Goal: Task Accomplishment & Management: Manage account settings

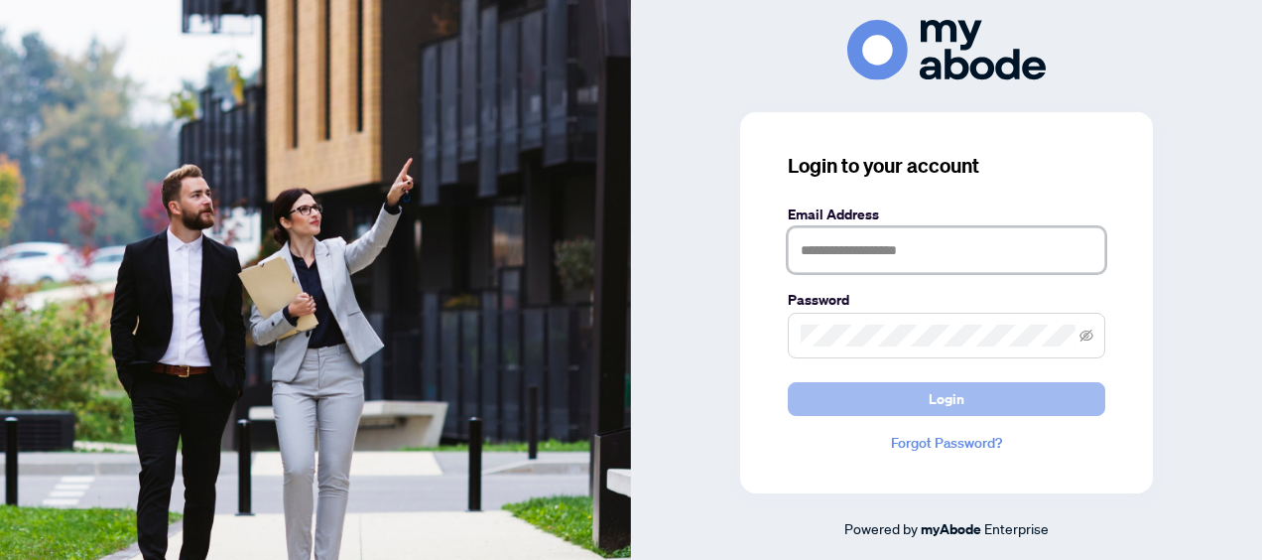
type input "**********"
click at [952, 399] on span "Login" at bounding box center [947, 399] width 36 height 32
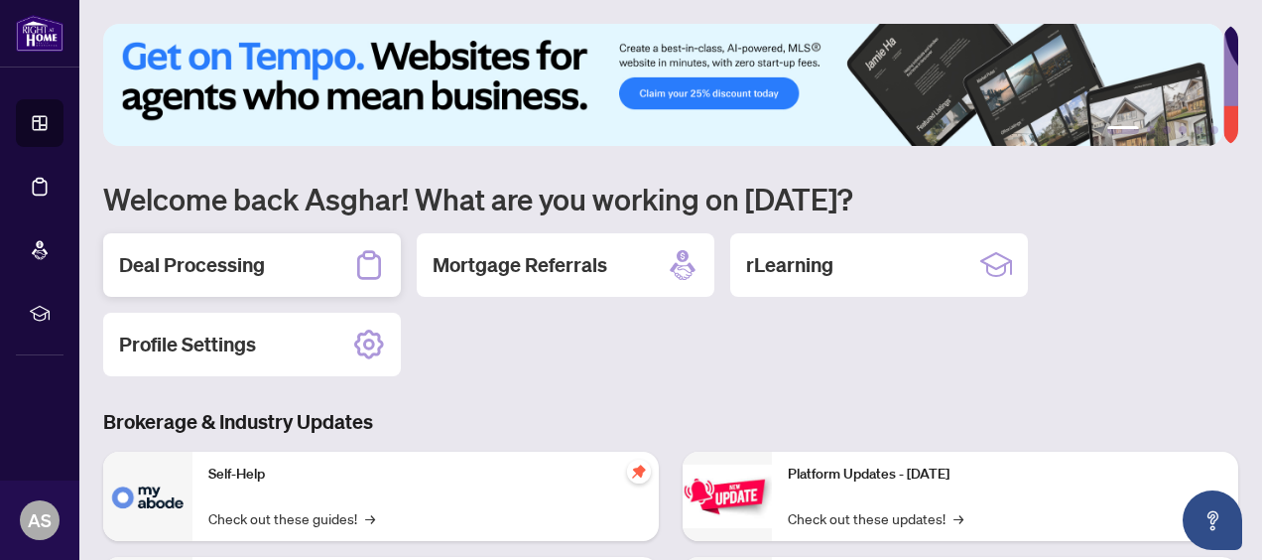
click at [257, 258] on h2 "Deal Processing" at bounding box center [192, 265] width 146 height 28
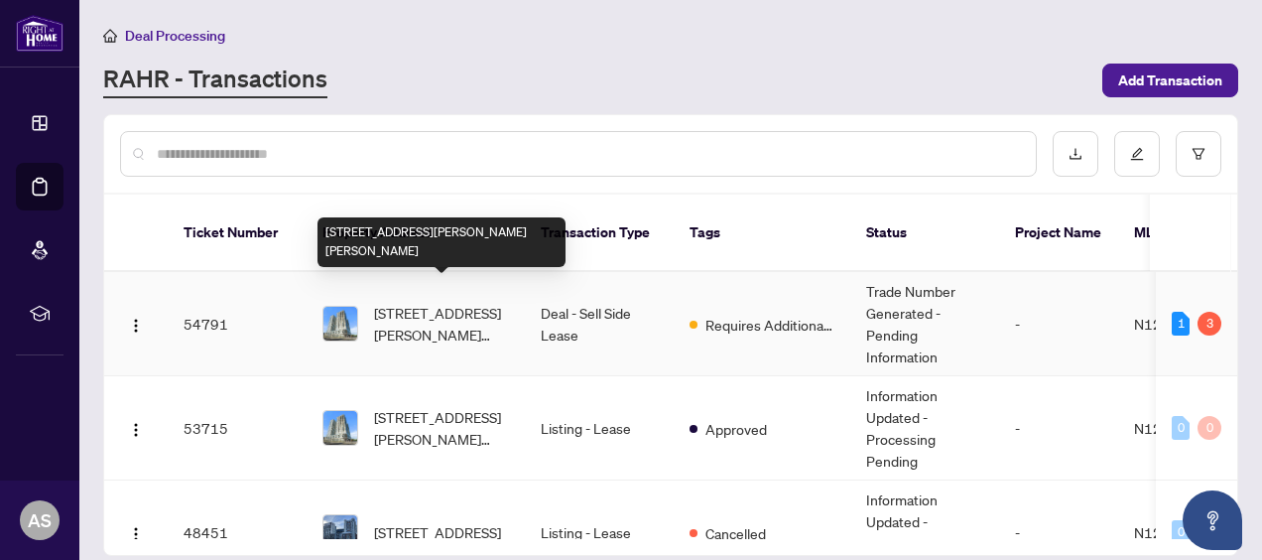
click at [423, 302] on span "[STREET_ADDRESS][PERSON_NAME][PERSON_NAME]" at bounding box center [441, 324] width 135 height 44
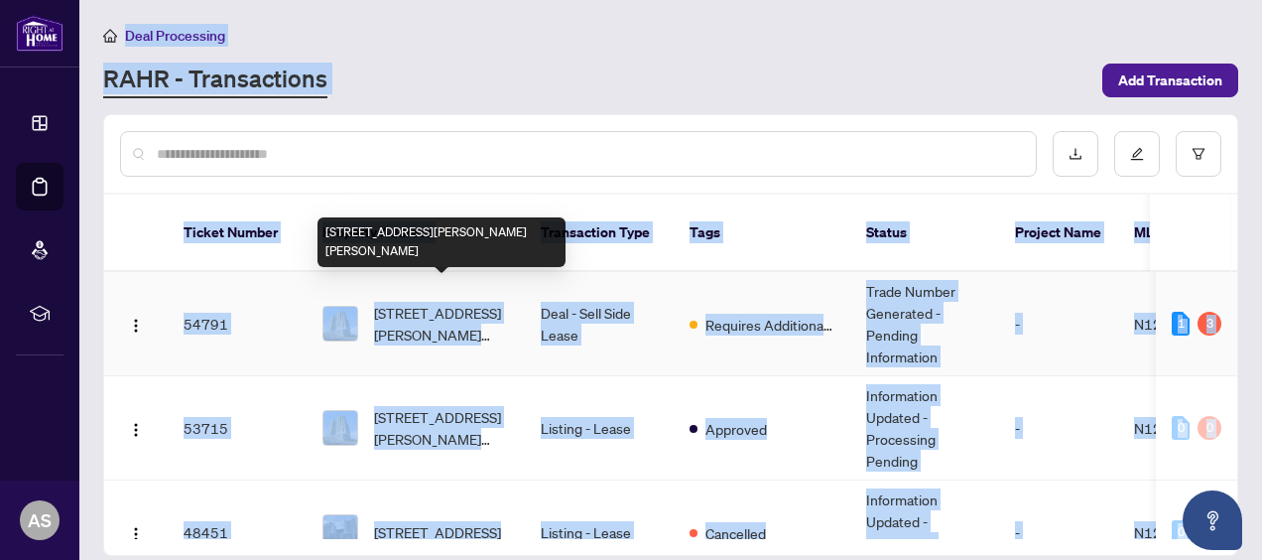
click at [423, 284] on main "Deal Processing [PERSON_NAME] - Transactions Add Transaction Ticket Number Prop…" at bounding box center [670, 280] width 1183 height 560
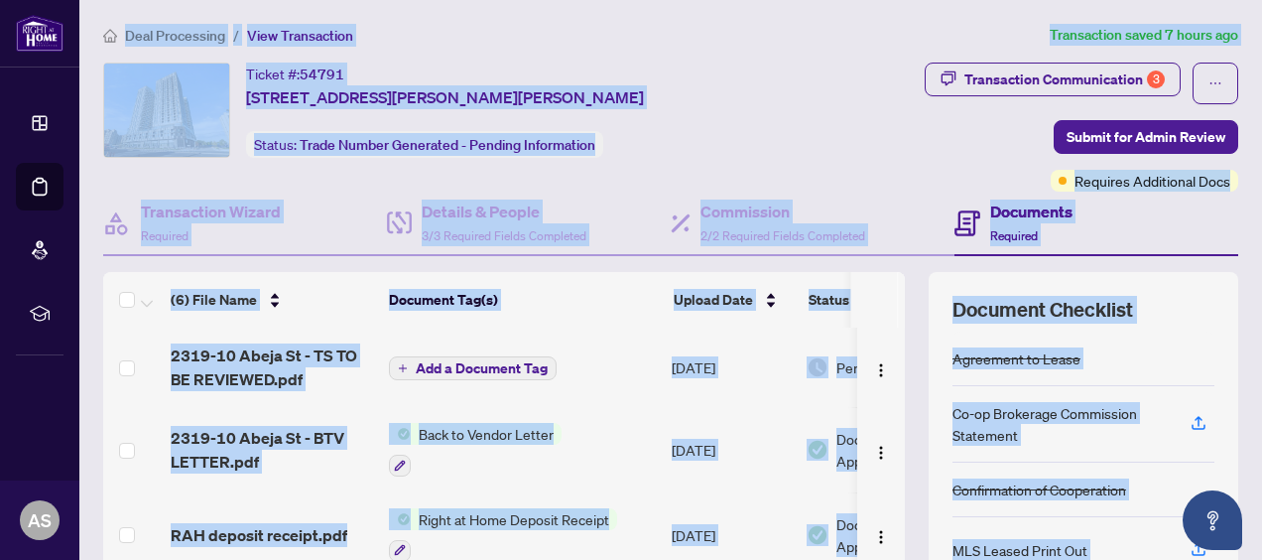
click at [768, 69] on div "Ticket #: 54791 [STREET_ADDRESS][PERSON_NAME][PERSON_NAME] Status: Trade Number…" at bounding box center [442, 127] width 686 height 129
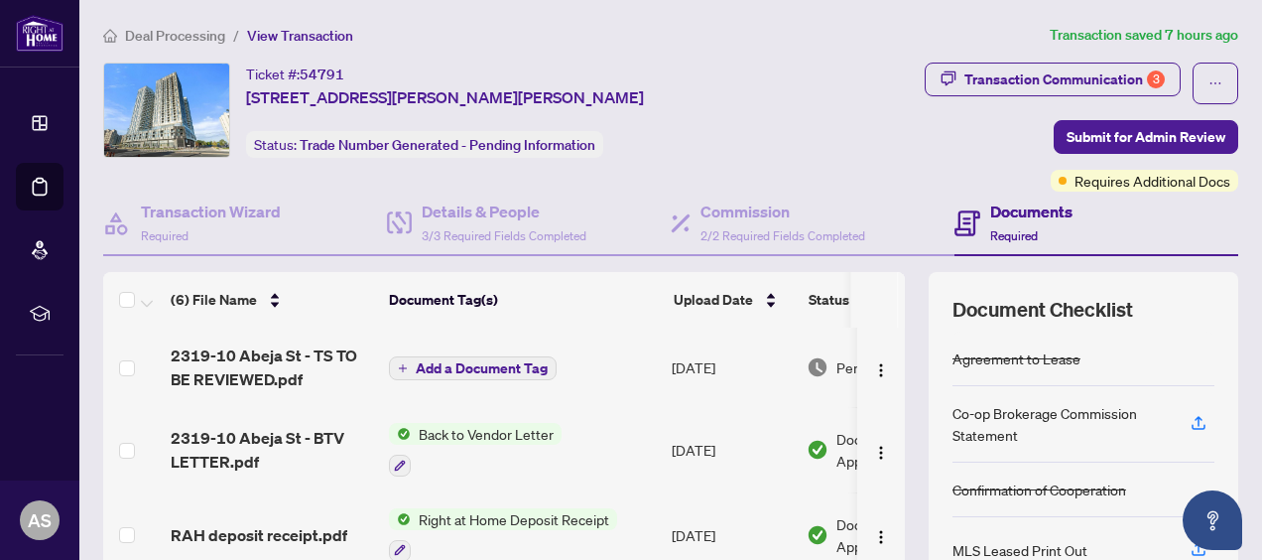
click at [463, 431] on span "Back to Vendor Letter" at bounding box center [486, 434] width 151 height 22
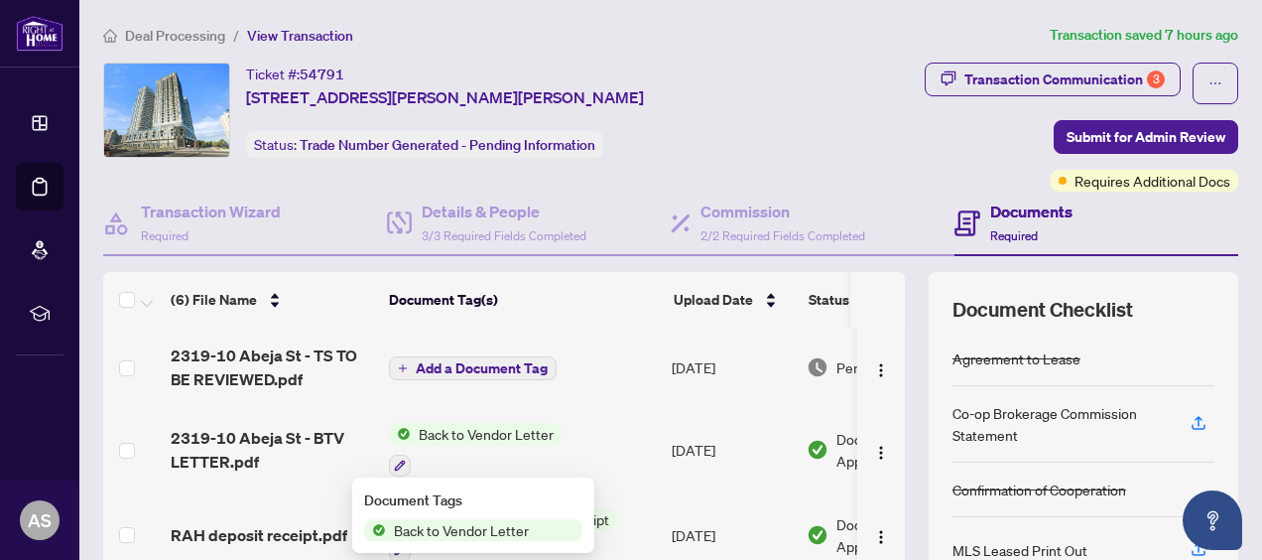
click at [463, 431] on span "Back to Vendor Letter" at bounding box center [486, 434] width 151 height 22
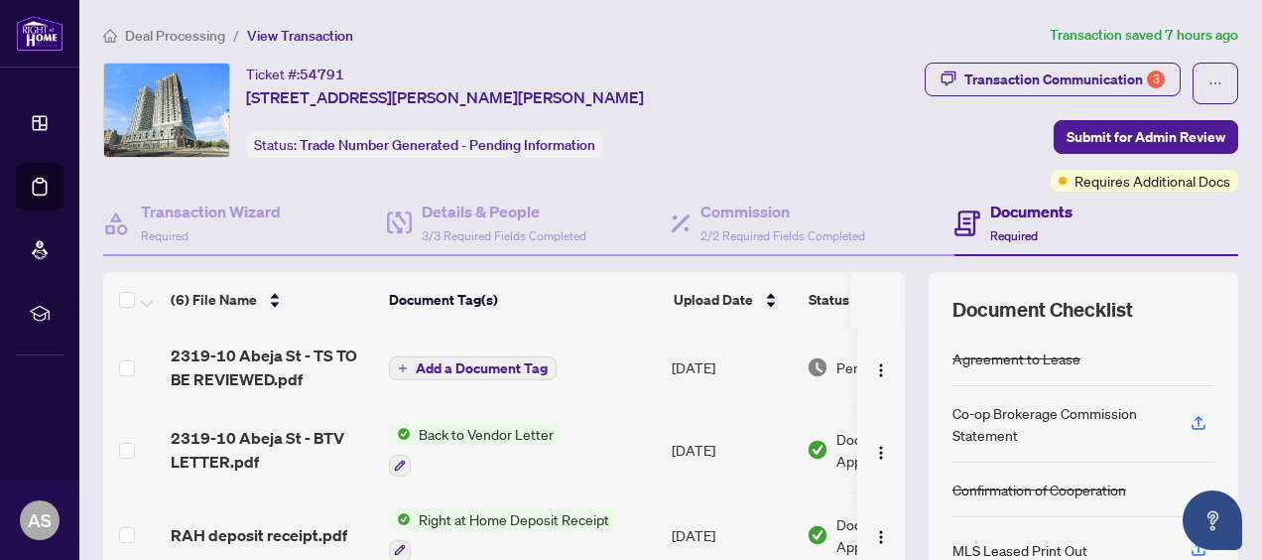
click at [463, 431] on span "Back to Vendor Letter" at bounding box center [486, 434] width 151 height 22
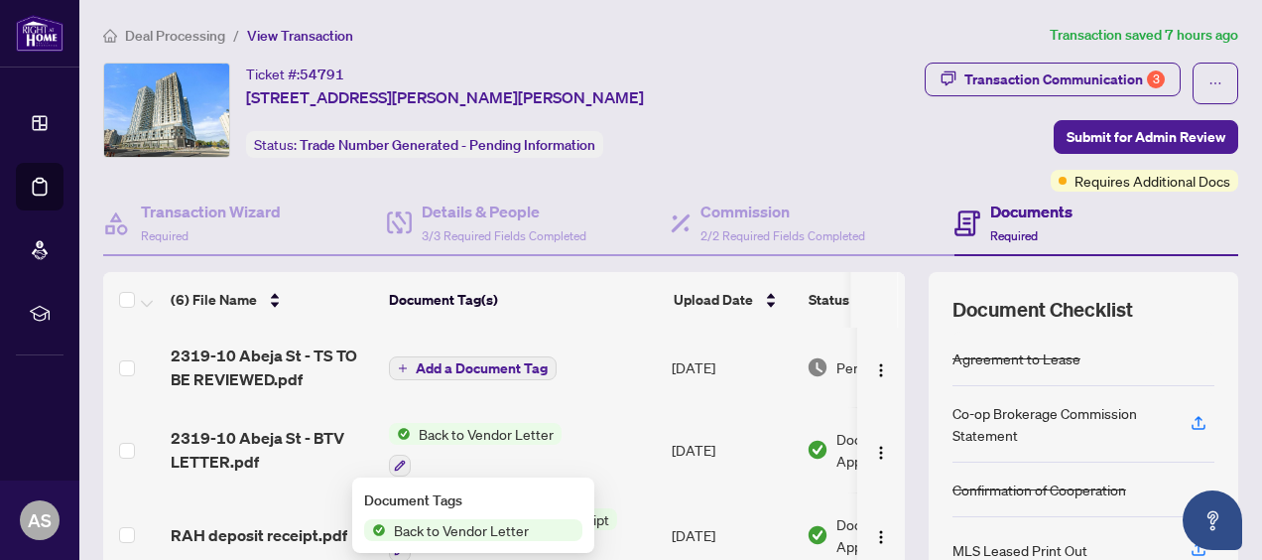
click at [468, 535] on span "Back to Vendor Letter" at bounding box center [461, 530] width 151 height 22
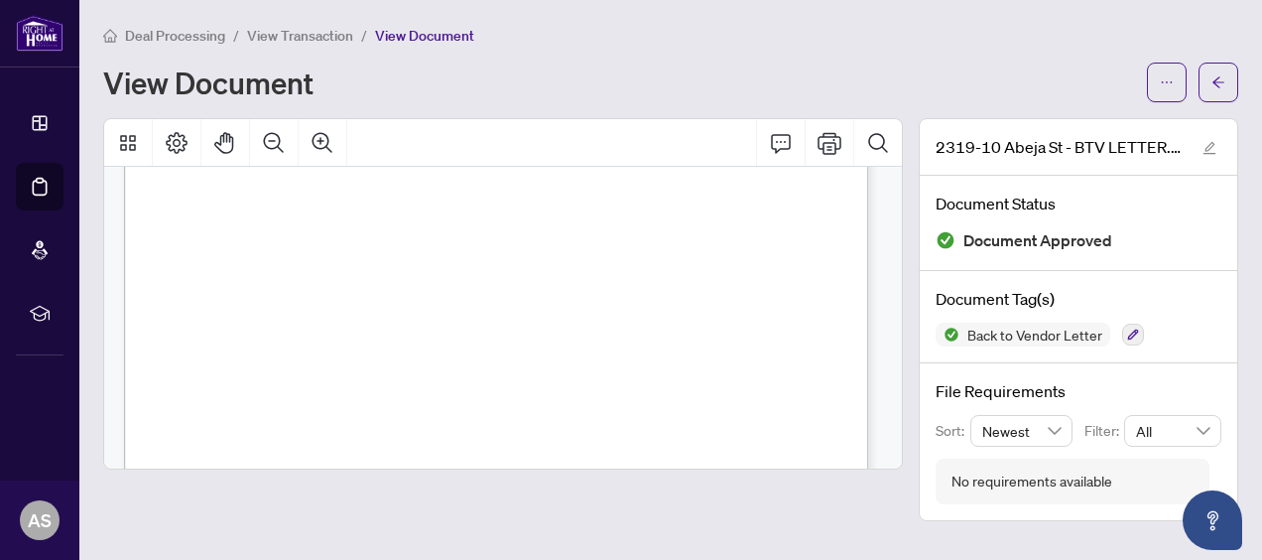
scroll to position [717, 0]
click at [650, 208] on div "Page 1" at bounding box center [580, 278] width 913 height 1181
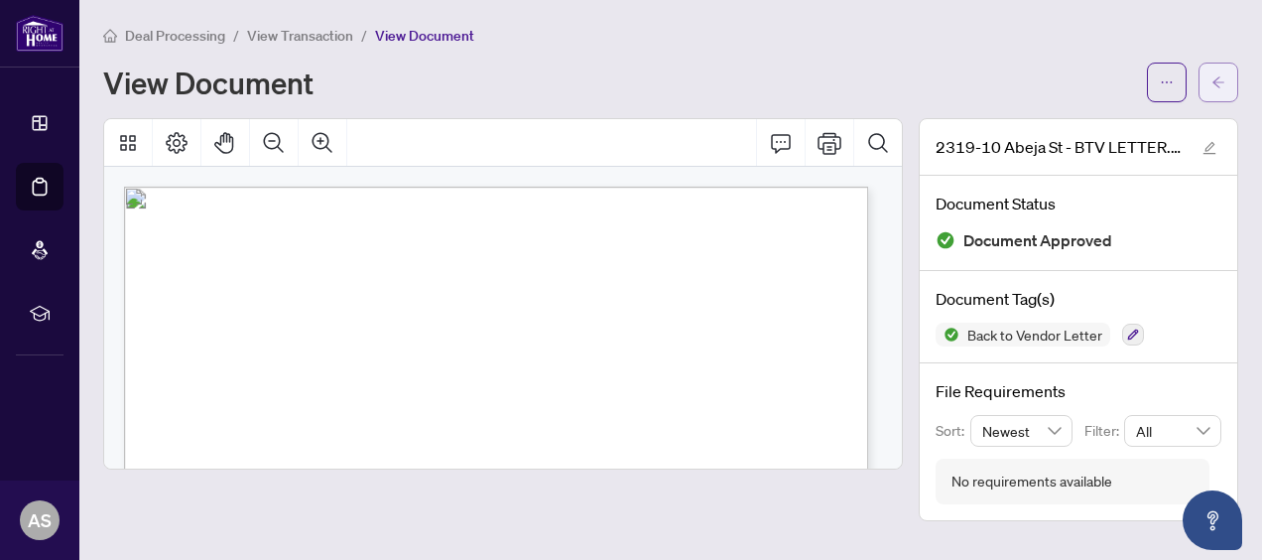
click at [1218, 76] on icon "arrow-left" at bounding box center [1219, 82] width 14 height 14
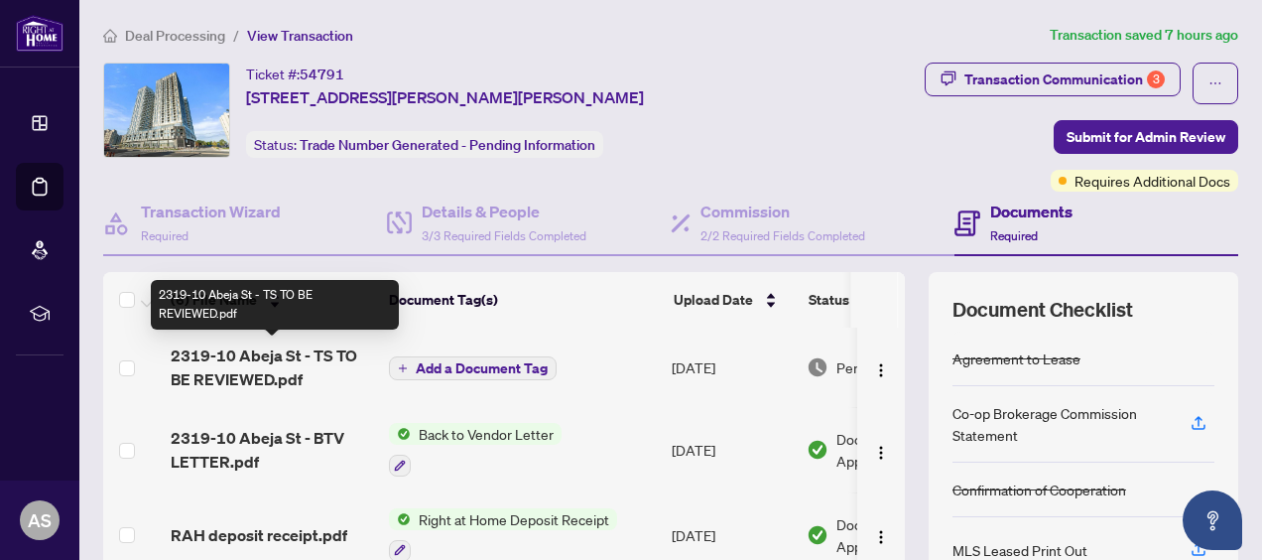
click at [292, 355] on span "2319-10 Abeja St - TS TO BE REVIEWED.pdf" at bounding box center [272, 367] width 202 height 48
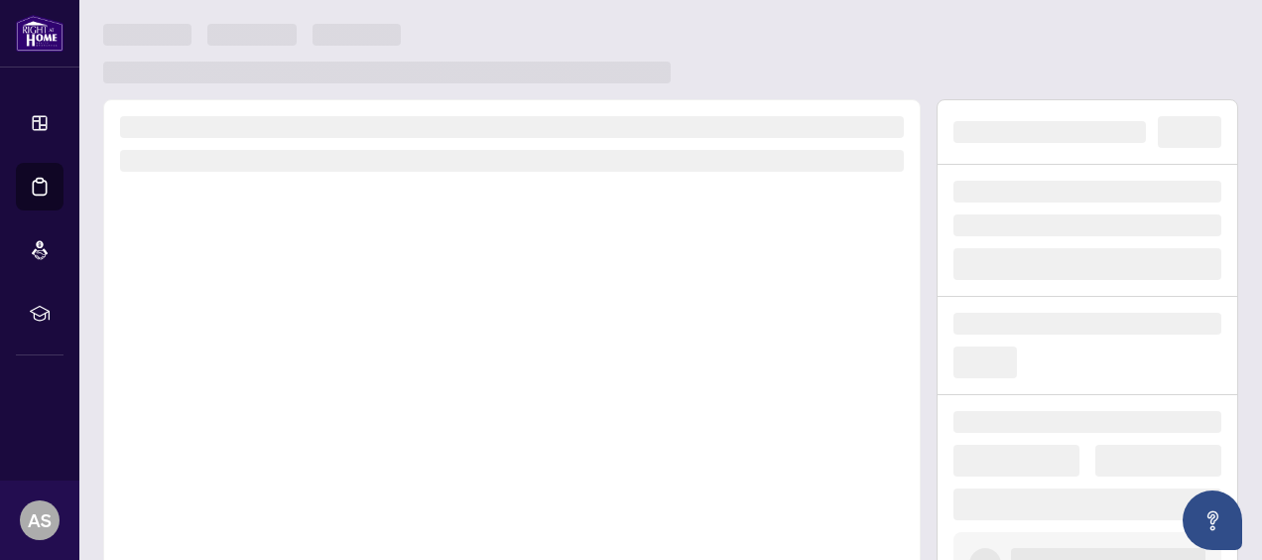
click at [292, 355] on div at bounding box center [512, 375] width 818 height 553
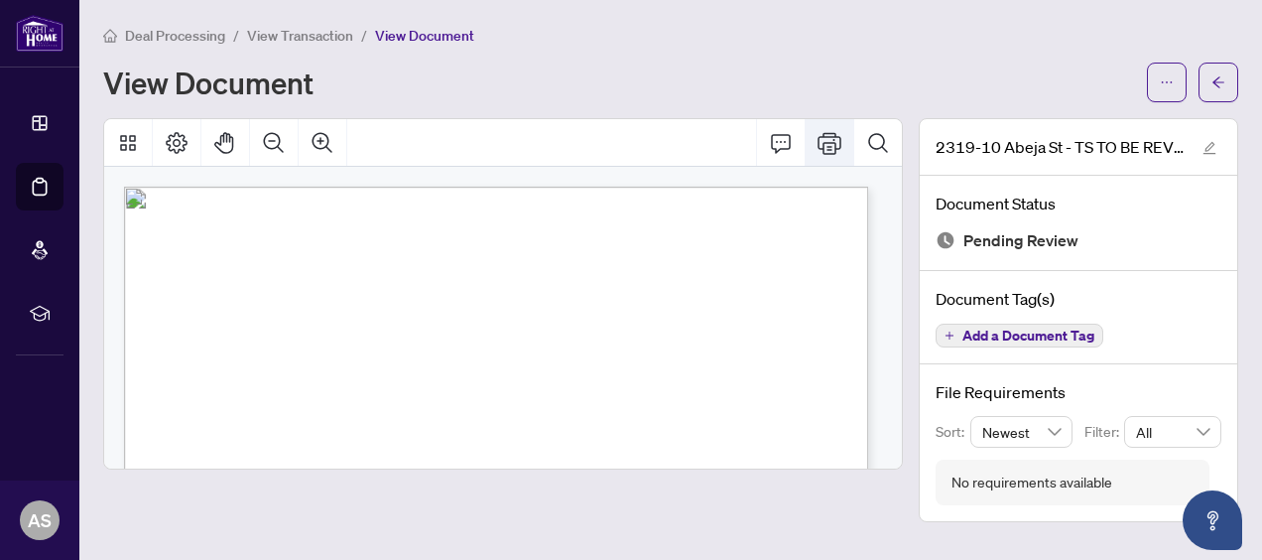
click at [832, 141] on icon "Print" at bounding box center [830, 143] width 24 height 22
